Goal: Find specific page/section: Find specific page/section

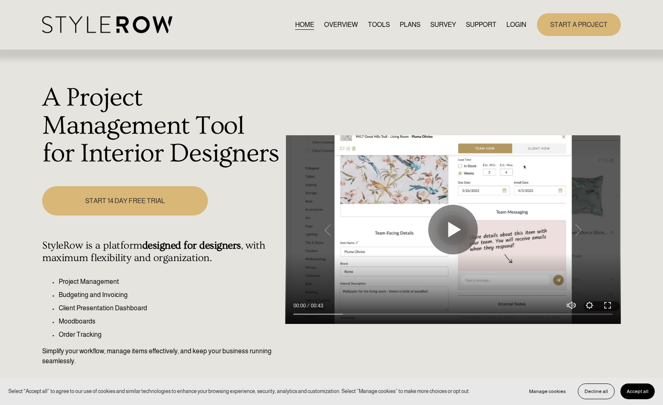
click at [519, 22] on link "LOGIN" at bounding box center [517, 24] width 20 height 11
click at [518, 22] on link "LOGIN" at bounding box center [517, 24] width 20 height 11
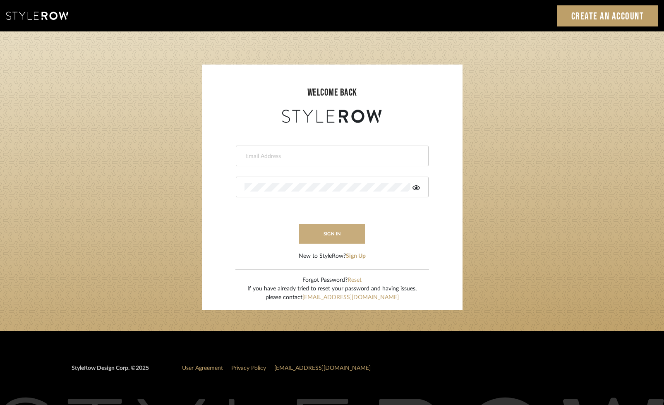
type input "tara@elementsinteriors.net"
click at [317, 234] on button "sign in" at bounding box center [332, 233] width 66 height 19
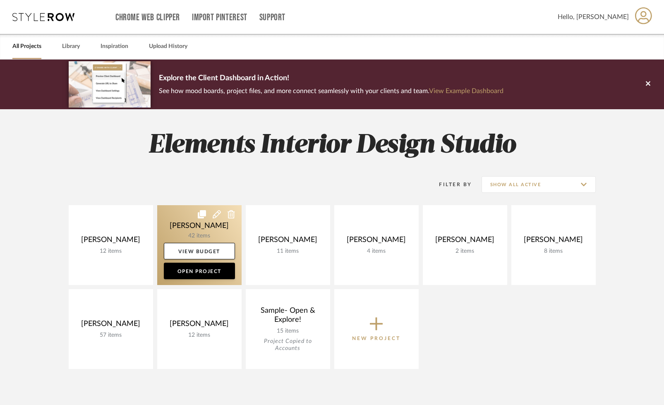
click at [182, 220] on link at bounding box center [199, 245] width 84 height 80
click at [182, 220] on div "Chrome Web Clipper Import Pinterest Support All Projects Library Inspiration Up…" at bounding box center [332, 318] width 664 height 636
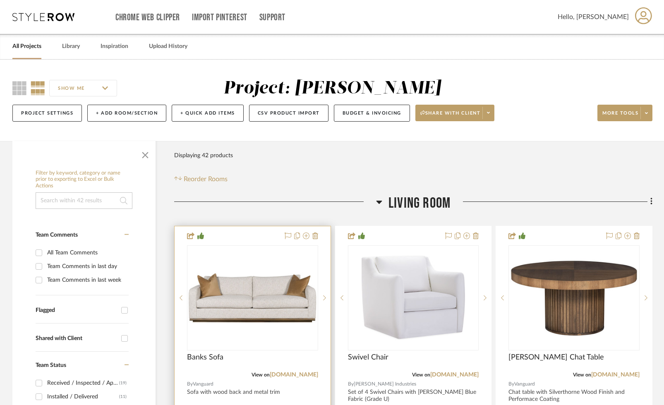
click at [232, 280] on img "0" at bounding box center [252, 298] width 129 height 50
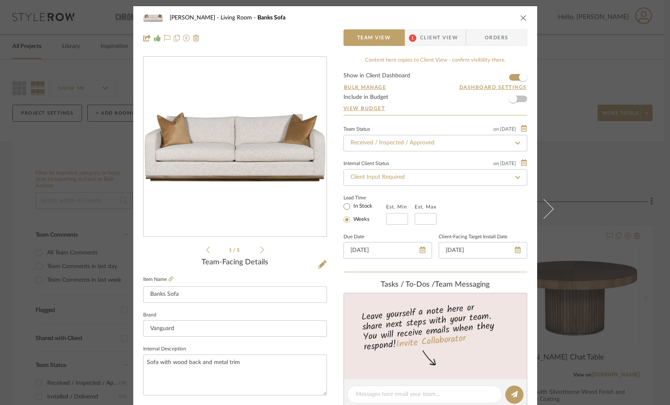
drag, startPoint x: 522, startPoint y: 16, endPoint x: 523, endPoint y: 21, distance: 5.0
click at [522, 16] on icon "close" at bounding box center [523, 17] width 7 height 7
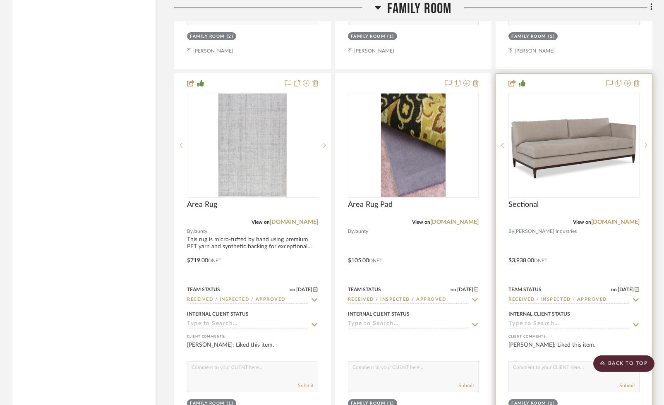
scroll to position [1691, 0]
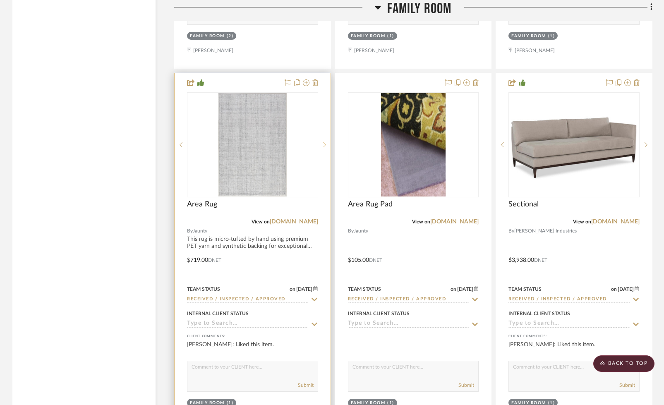
click at [324, 142] on icon at bounding box center [324, 144] width 3 height 5
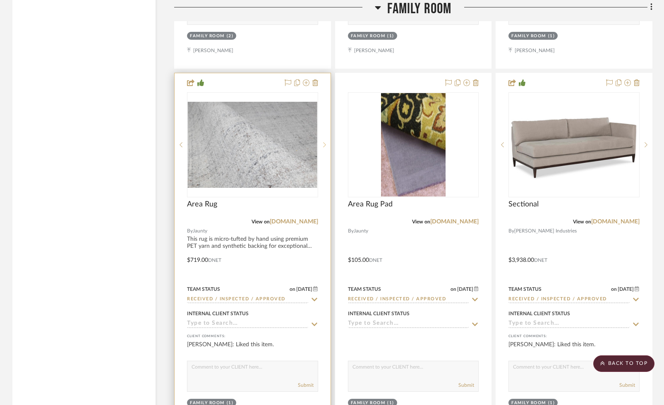
click at [324, 142] on icon at bounding box center [324, 145] width 3 height 6
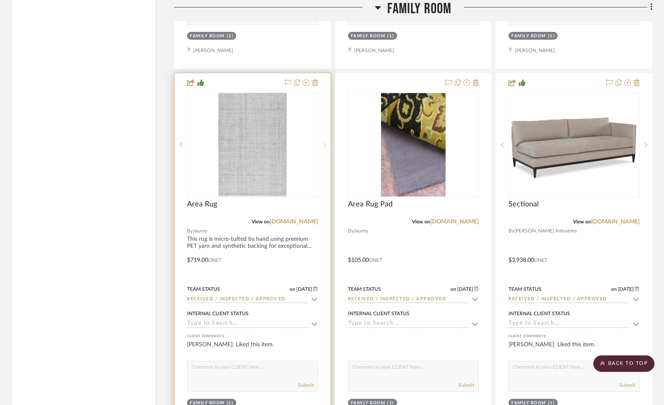
click at [322, 142] on sr-next-btn at bounding box center [324, 145] width 12 height 6
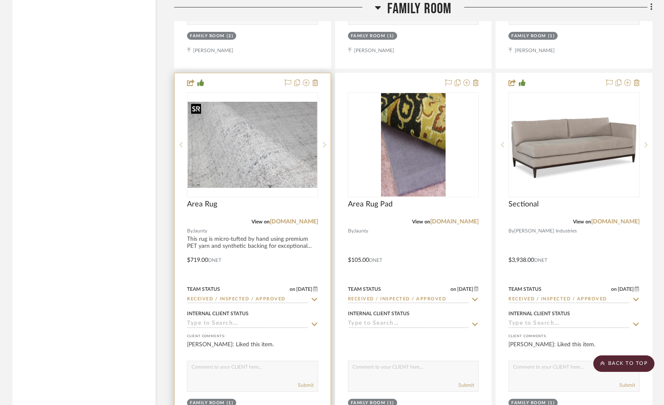
click at [279, 142] on img "1" at bounding box center [252, 145] width 129 height 86
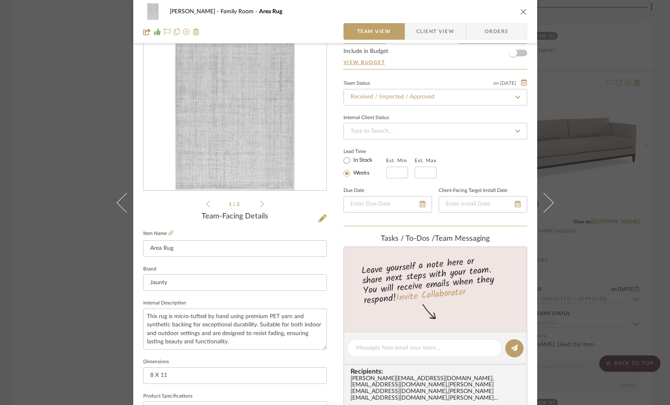
scroll to position [40, 0]
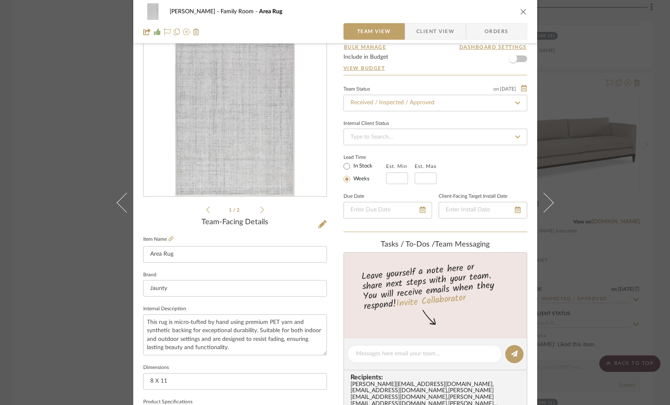
click at [520, 14] on icon "close" at bounding box center [523, 11] width 7 height 7
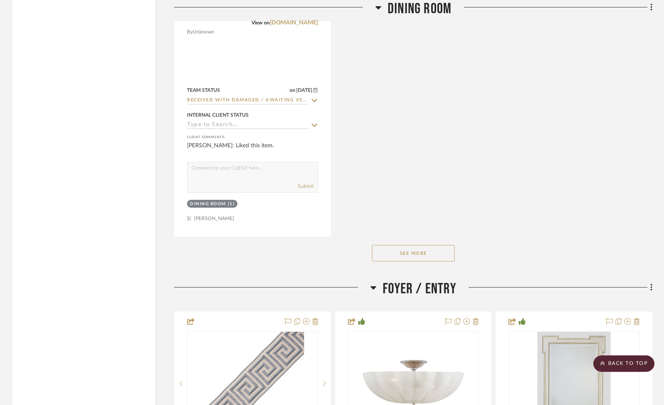
scroll to position [3425, 0]
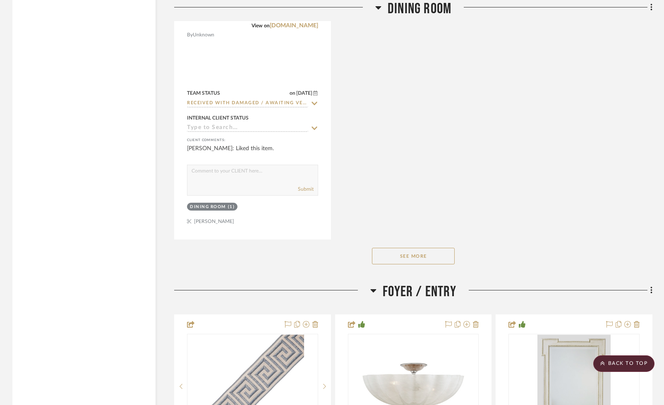
drag, startPoint x: 409, startPoint y: 252, endPoint x: 414, endPoint y: 250, distance: 5.4
click at [409, 252] on button "See More" at bounding box center [413, 256] width 83 height 17
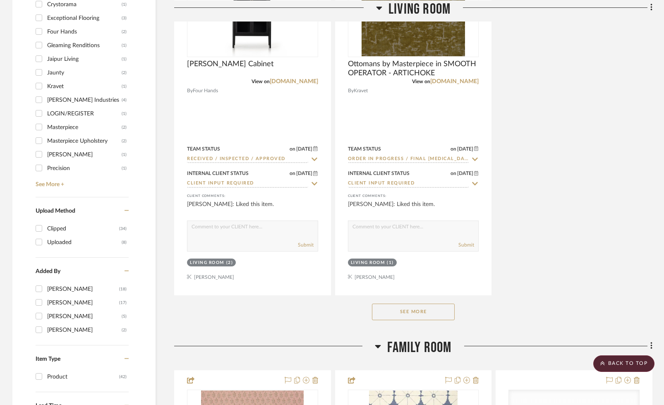
scroll to position [1030, 0]
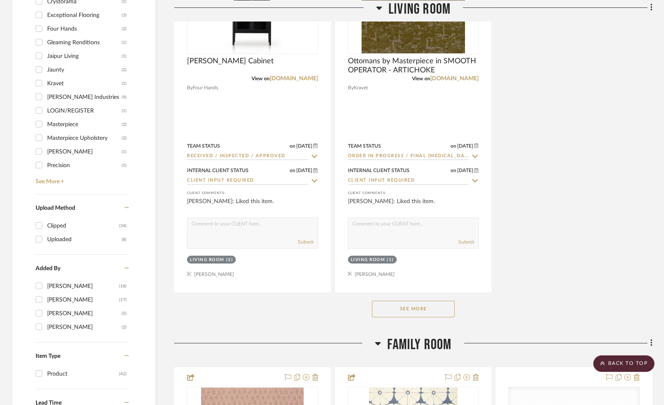
drag, startPoint x: 428, startPoint y: 306, endPoint x: 499, endPoint y: 297, distance: 71.8
click at [428, 306] on button "See More" at bounding box center [413, 309] width 83 height 17
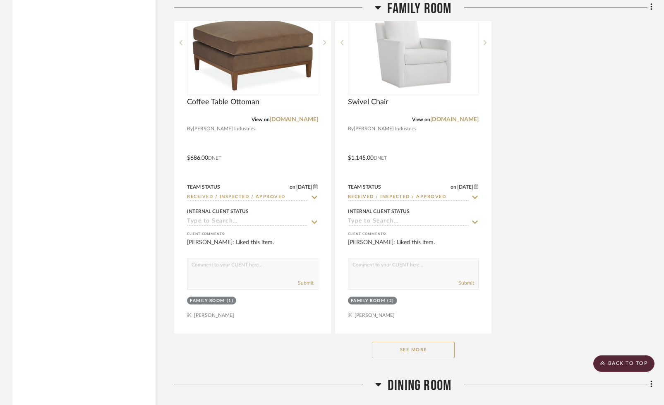
scroll to position [2169, 0]
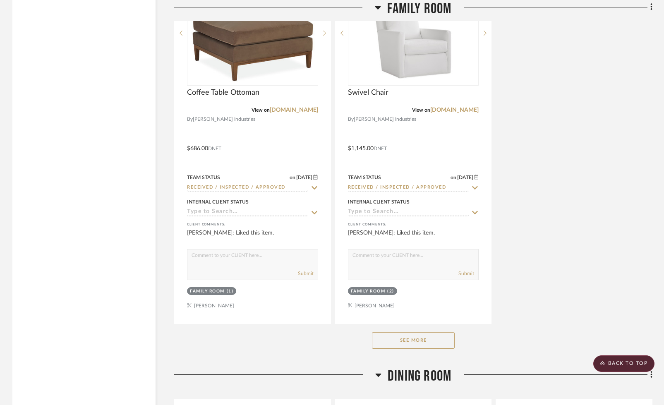
click at [411, 340] on button "See More" at bounding box center [413, 340] width 83 height 17
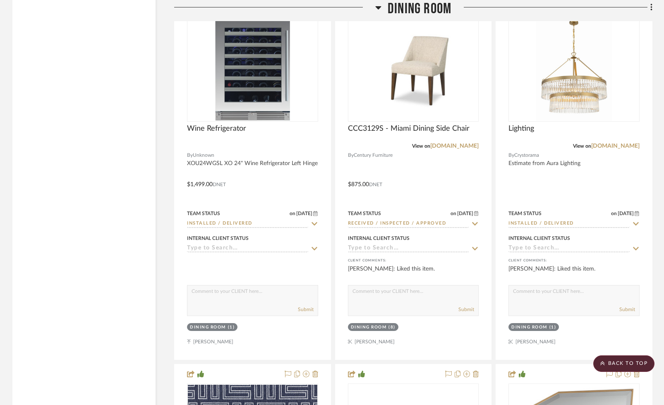
scroll to position [3641, 0]
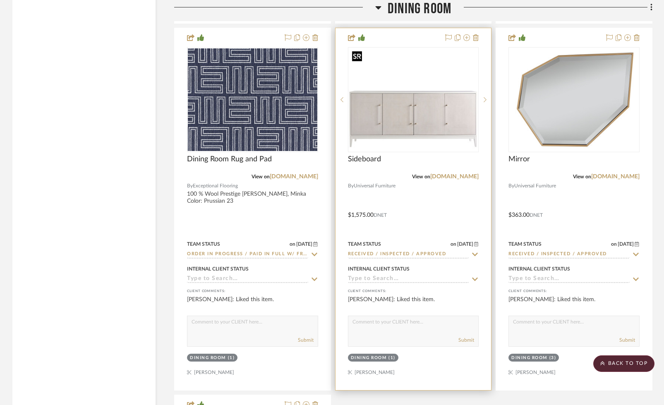
click at [383, 105] on img "0" at bounding box center [413, 99] width 129 height 97
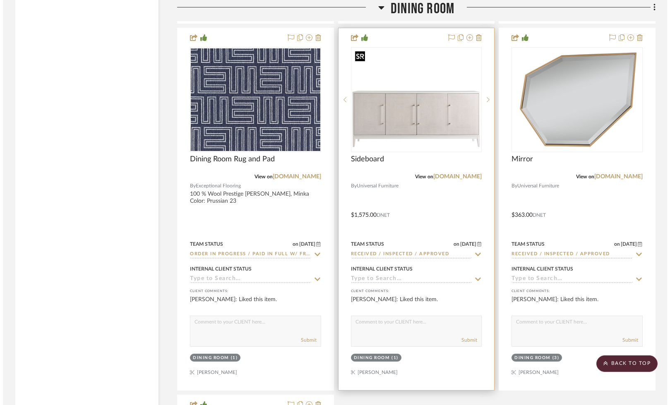
scroll to position [0, 0]
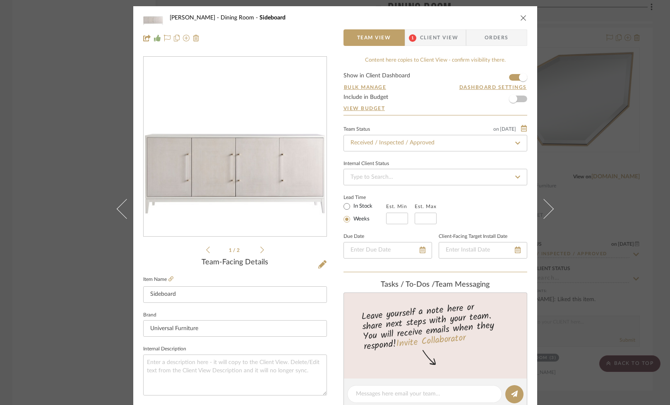
click at [520, 18] on icon "close" at bounding box center [523, 17] width 7 height 7
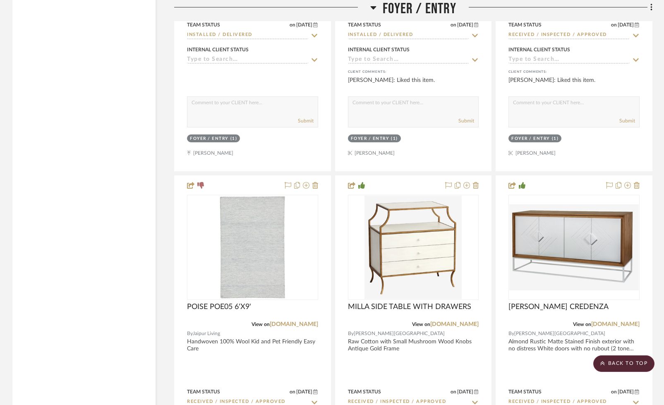
scroll to position [4657, 0]
